Goal: Information Seeking & Learning: Learn about a topic

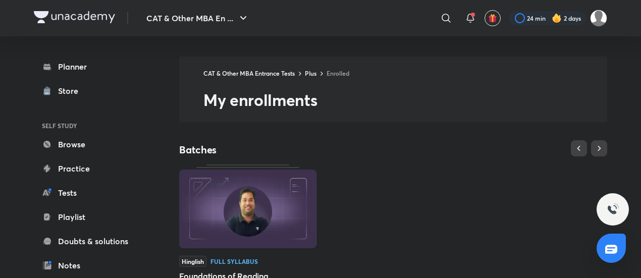
scroll to position [303, 0]
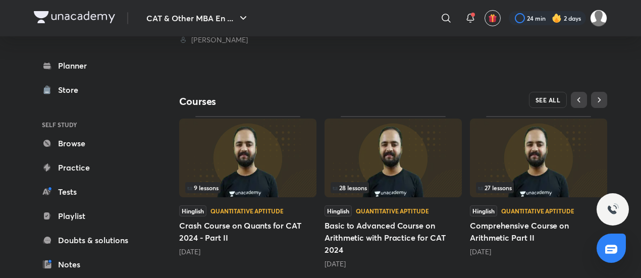
click at [549, 96] on span "SEE ALL" at bounding box center [548, 99] width 25 height 7
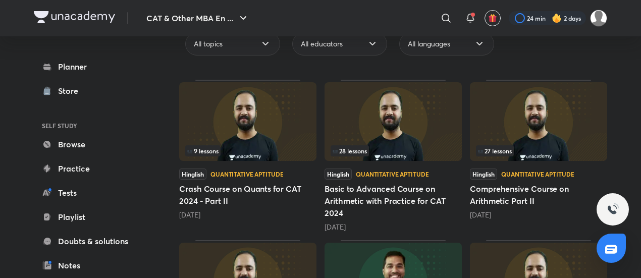
scroll to position [303, 0]
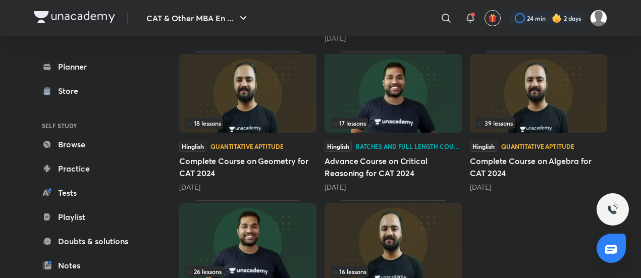
click at [532, 100] on img at bounding box center [538, 93] width 137 height 79
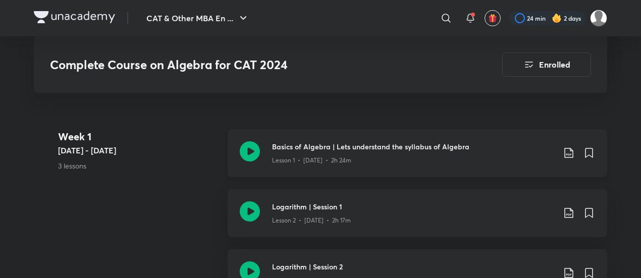
scroll to position [404, 0]
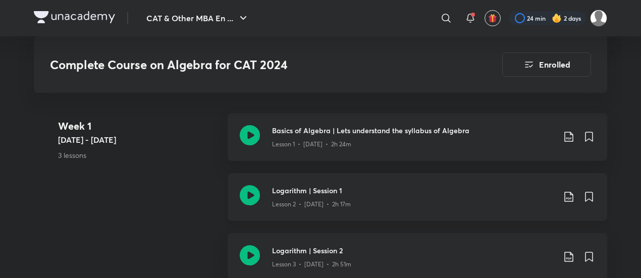
click at [247, 186] on icon at bounding box center [250, 195] width 20 height 20
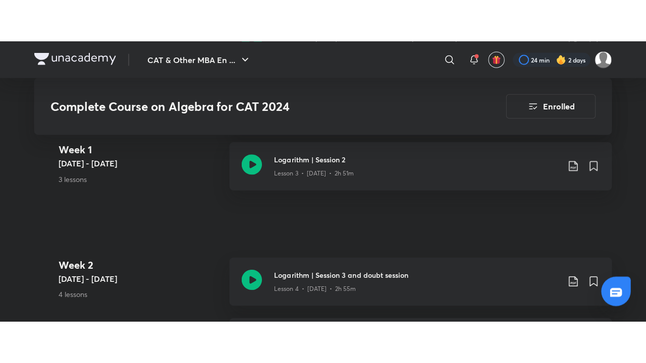
scroll to position [555, 0]
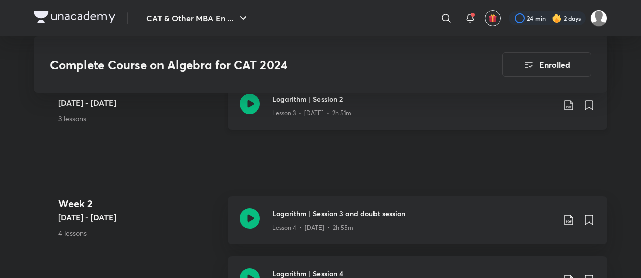
click at [253, 104] on icon at bounding box center [250, 104] width 20 height 20
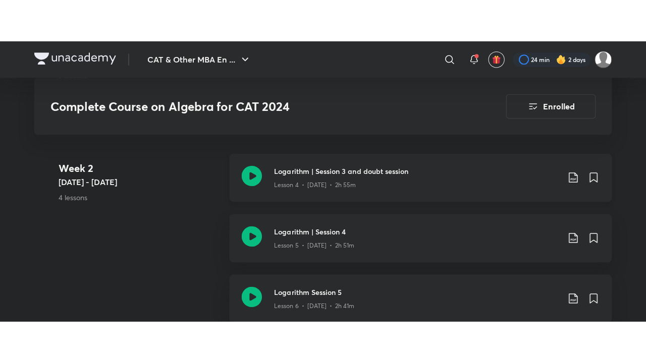
scroll to position [656, 0]
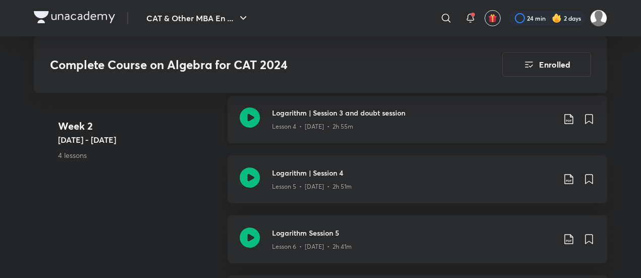
click at [252, 118] on icon at bounding box center [250, 118] width 20 height 20
